Goal: Find specific page/section: Find specific page/section

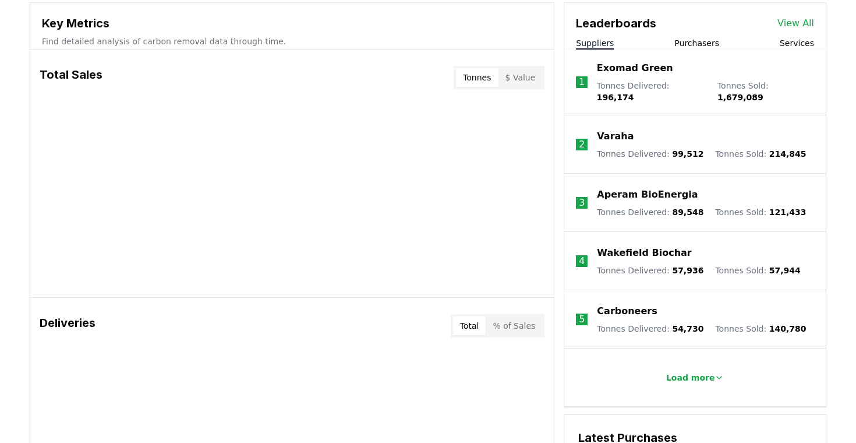
scroll to position [414, 0]
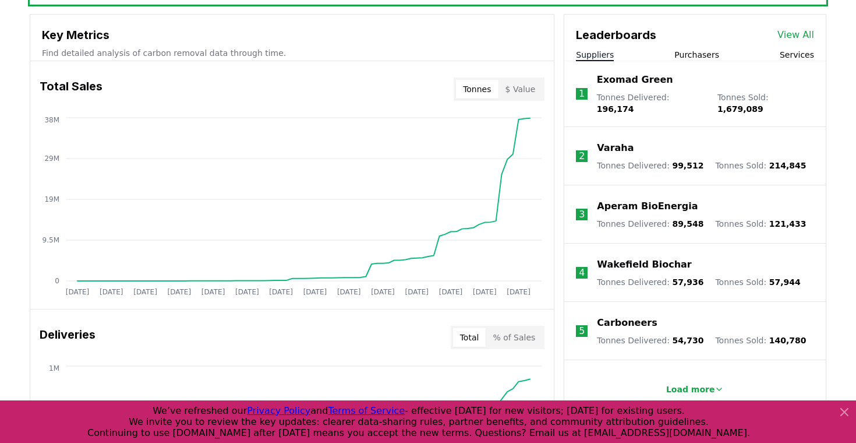
click at [595, 58] on button "Suppliers" at bounding box center [595, 55] width 38 height 12
click at [801, 34] on link "View All" at bounding box center [796, 35] width 37 height 14
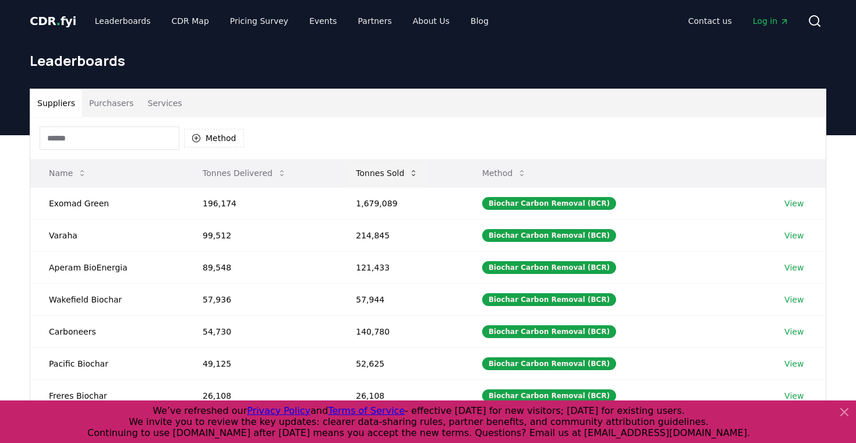
click at [378, 177] on button "Tonnes Sold" at bounding box center [387, 172] width 81 height 23
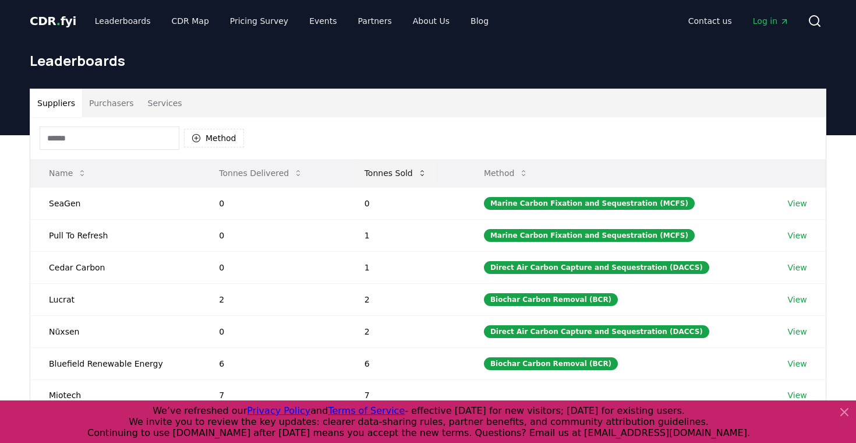
click at [378, 177] on button "Tonnes Sold" at bounding box center [395, 172] width 81 height 23
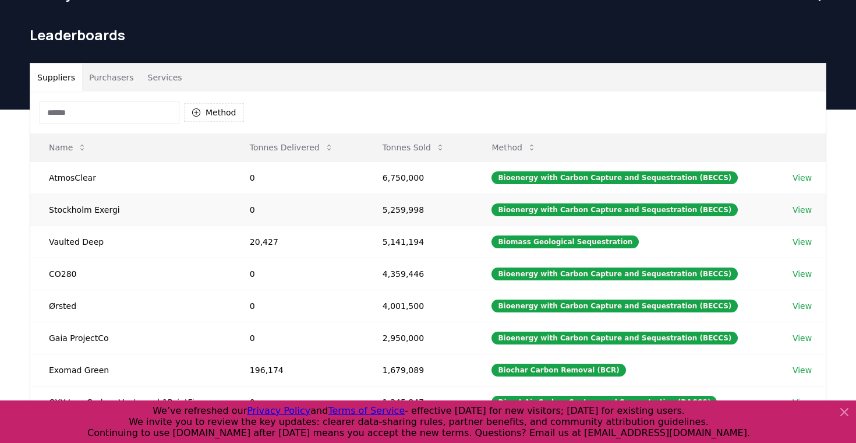
scroll to position [31, 0]
